Goal: Task Accomplishment & Management: Use online tool/utility

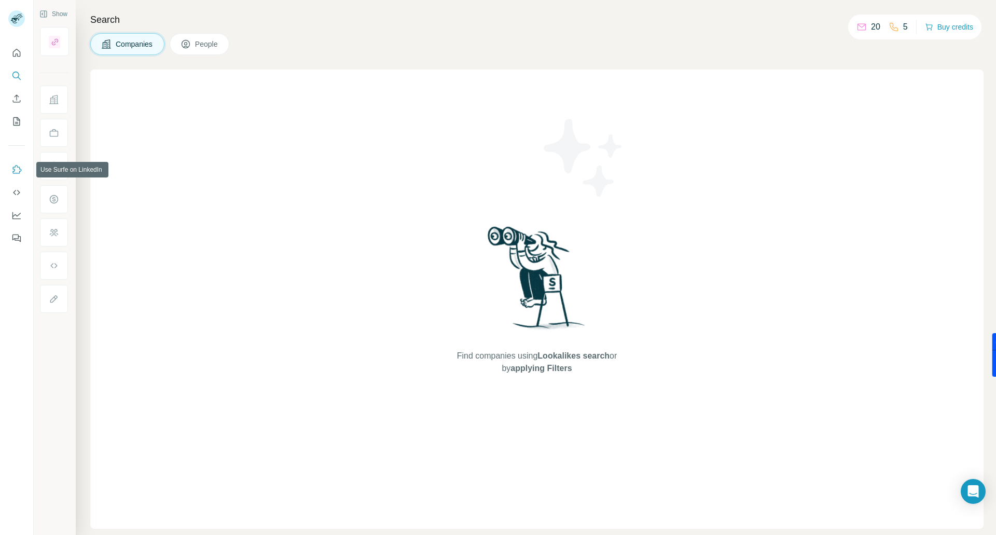
click at [17, 165] on icon "Use Surfe on LinkedIn" at bounding box center [16, 170] width 10 height 10
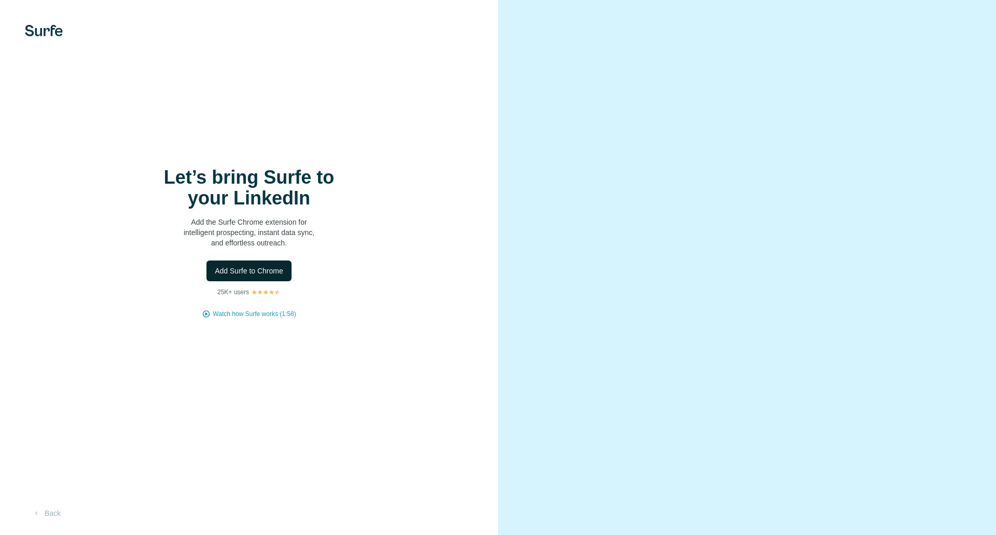
click at [265, 272] on span "Add Surfe to Chrome" at bounding box center [249, 271] width 69 height 10
